Goal: Task Accomplishment & Management: Manage account settings

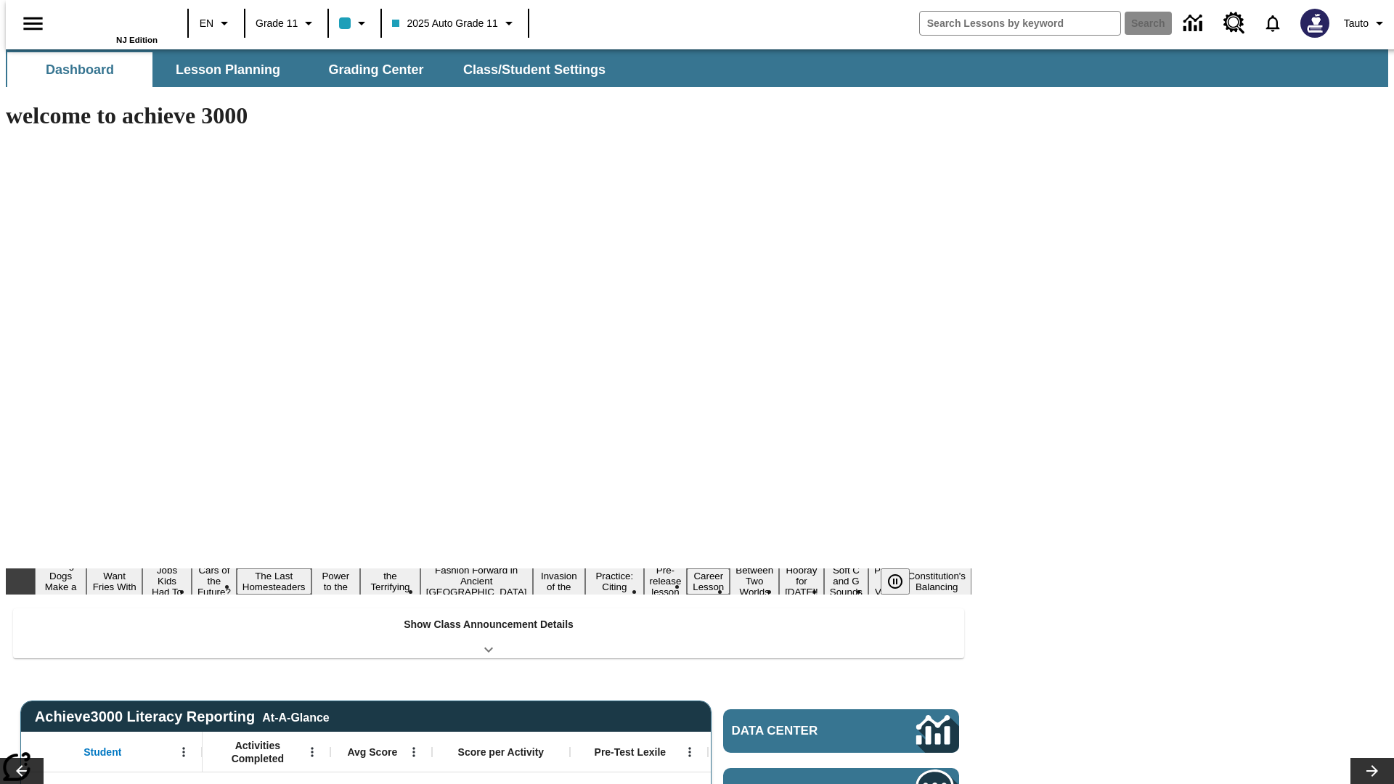
type input "-1"
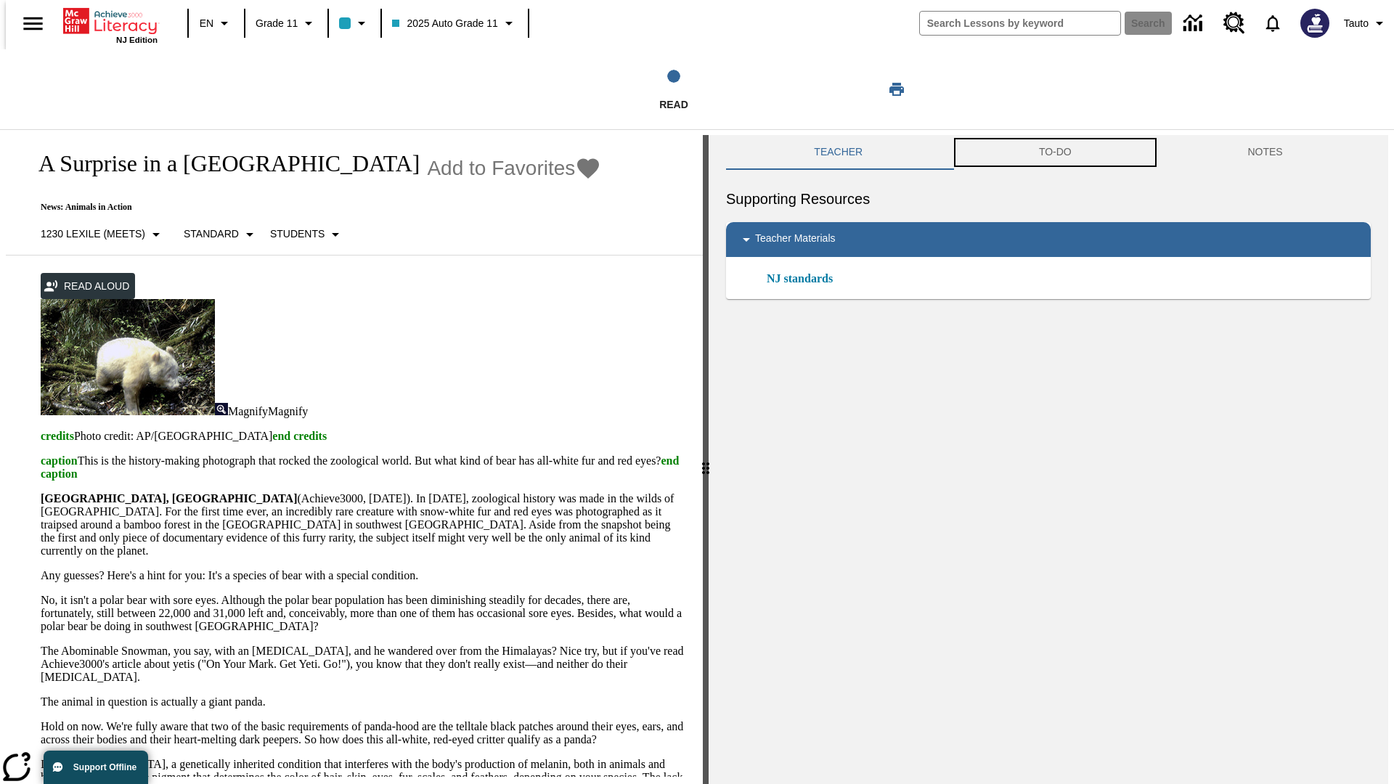
click at [1055, 152] on button "TO-DO" at bounding box center [1055, 152] width 209 height 35
